Goal: Task Accomplishment & Management: Manage account settings

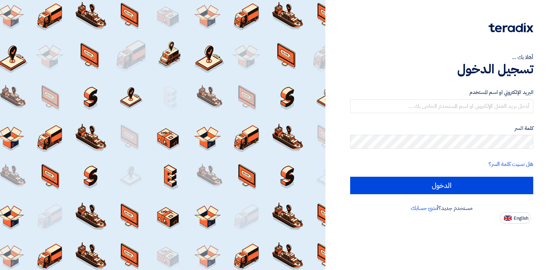
type input "[EMAIL_ADDRESS][DOMAIN_NAME]"
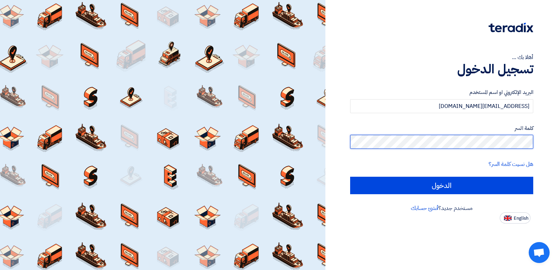
click at [350, 177] on input "الدخول" at bounding box center [441, 185] width 183 height 17
type input "Sign in"
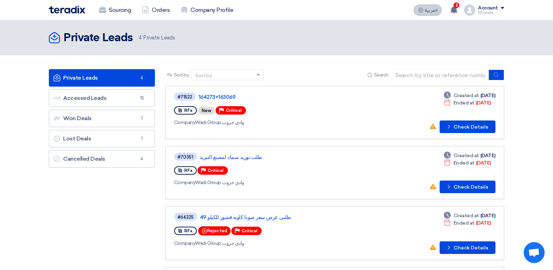
click at [426, 11] on span "العربية" at bounding box center [431, 10] width 13 height 5
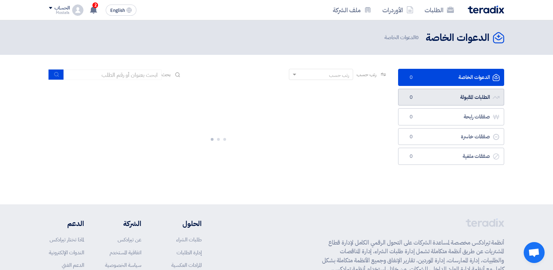
click at [452, 97] on link "الطلبات المقبولة الطلبات المقبولة 0" at bounding box center [451, 97] width 106 height 17
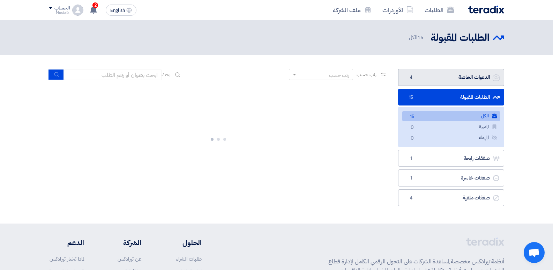
click at [451, 78] on link "الدعوات الخاصة الدعوات الخاصة 4" at bounding box center [451, 77] width 106 height 17
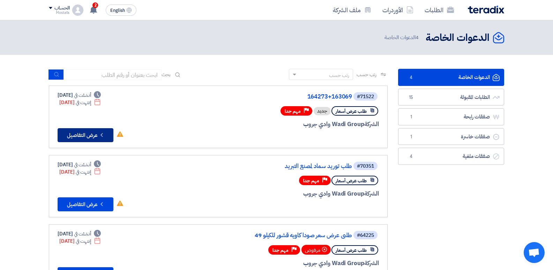
click at [79, 136] on button "Check details عرض التفاصيل" at bounding box center [86, 135] width 56 height 14
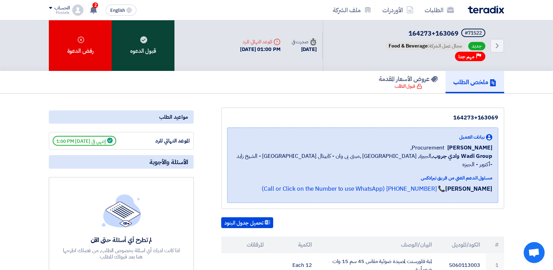
click at [149, 48] on div "قبول الدعوه" at bounding box center [143, 45] width 63 height 51
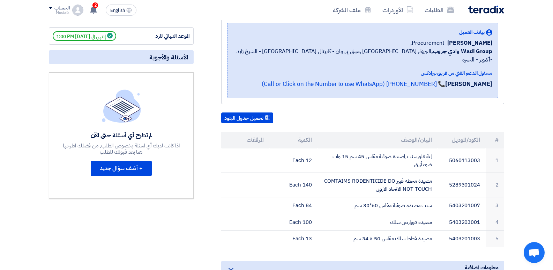
scroll to position [35, 0]
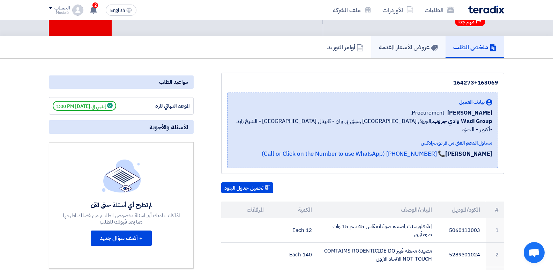
click at [393, 47] on h5 "عروض الأسعار المقدمة" at bounding box center [408, 47] width 59 height 8
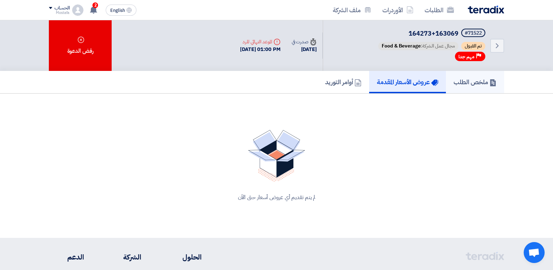
click at [470, 84] on h5 "ملخص الطلب" at bounding box center [475, 82] width 43 height 8
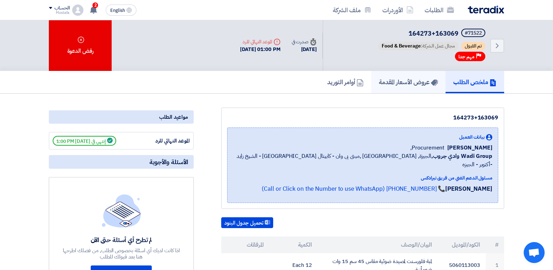
click at [399, 78] on h5 "عروض الأسعار المقدمة" at bounding box center [408, 82] width 59 height 8
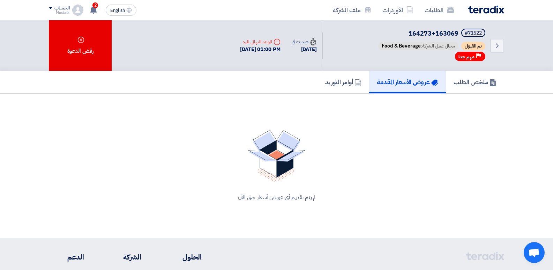
click at [401, 87] on link "عروض الأسعار المقدمة" at bounding box center [407, 82] width 77 height 22
click at [325, 82] on h5 "أوامر التوريد" at bounding box center [343, 82] width 36 height 8
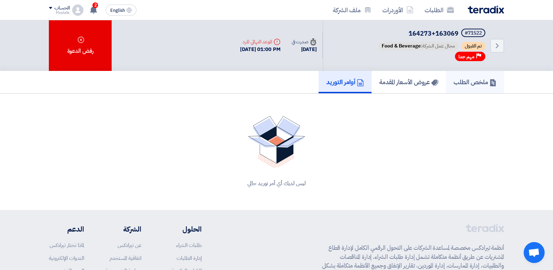
click at [469, 83] on h5 "ملخص الطلب" at bounding box center [475, 82] width 43 height 8
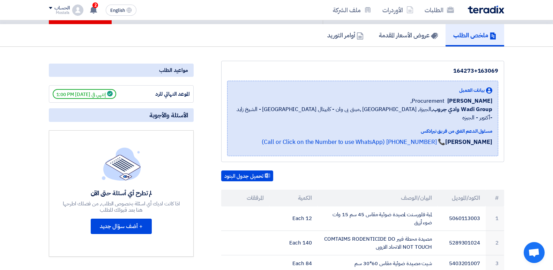
scroll to position [35, 0]
